Goal: Task Accomplishment & Management: Complete application form

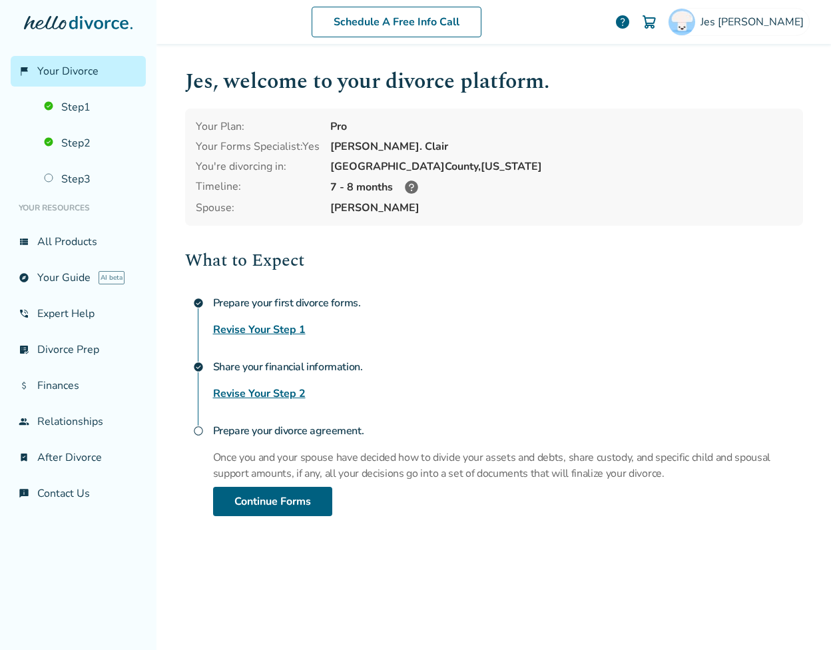
click at [408, 184] on icon at bounding box center [411, 186] width 13 height 13
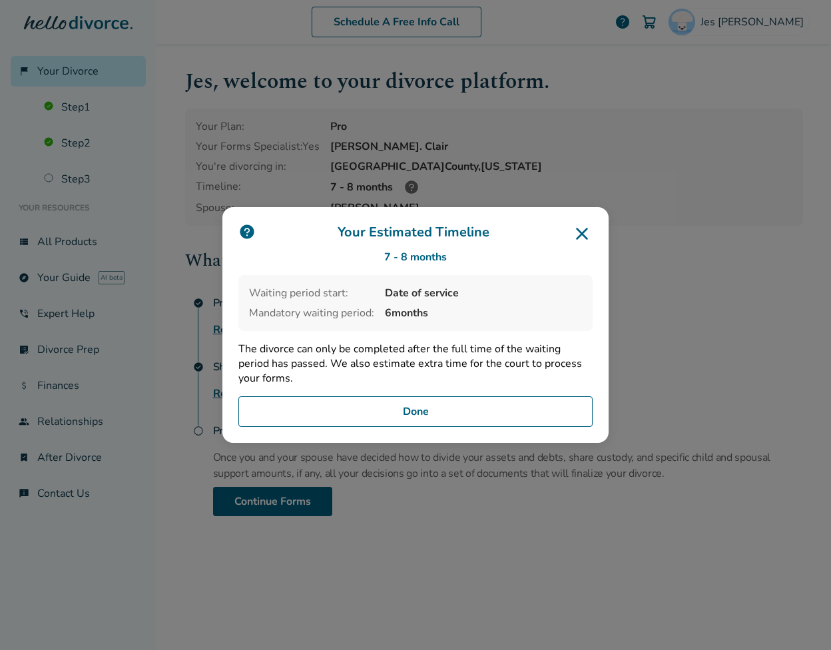
click at [587, 235] on icon at bounding box center [581, 233] width 21 height 21
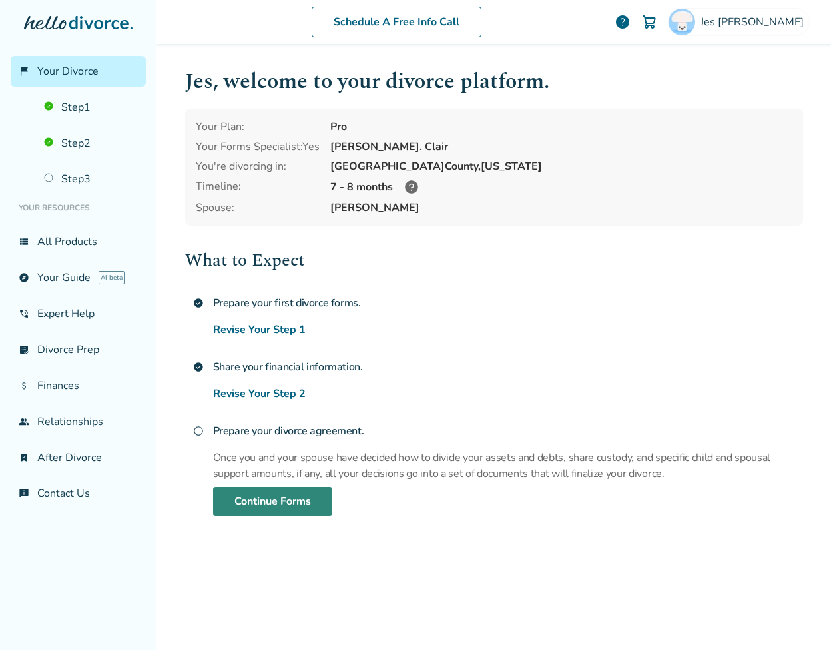
click at [296, 496] on link "Continue Forms" at bounding box center [272, 501] width 119 height 29
